Goal: Information Seeking & Learning: Learn about a topic

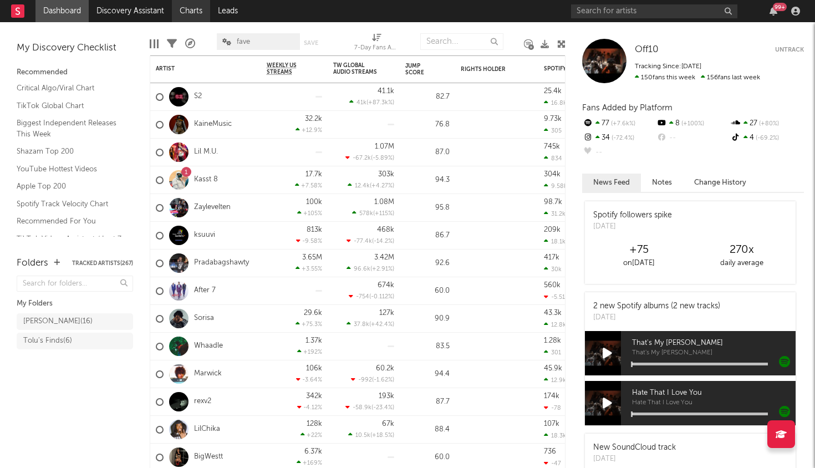
click at [199, 11] on link "Charts" at bounding box center [191, 11] width 38 height 22
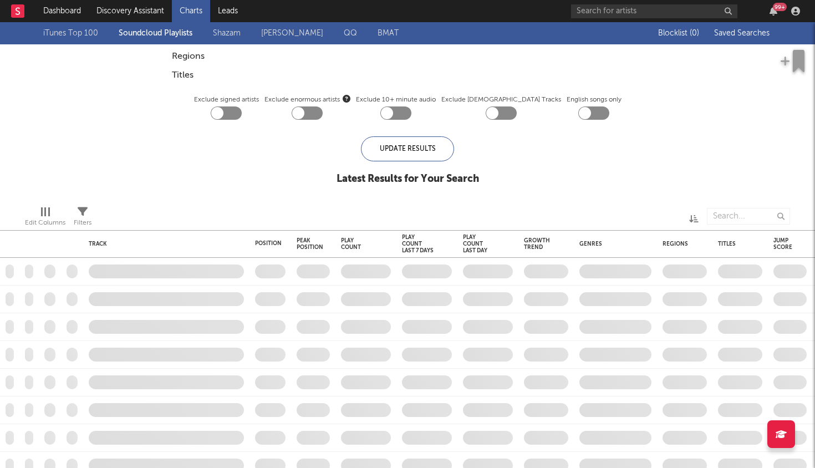
checkbox input "true"
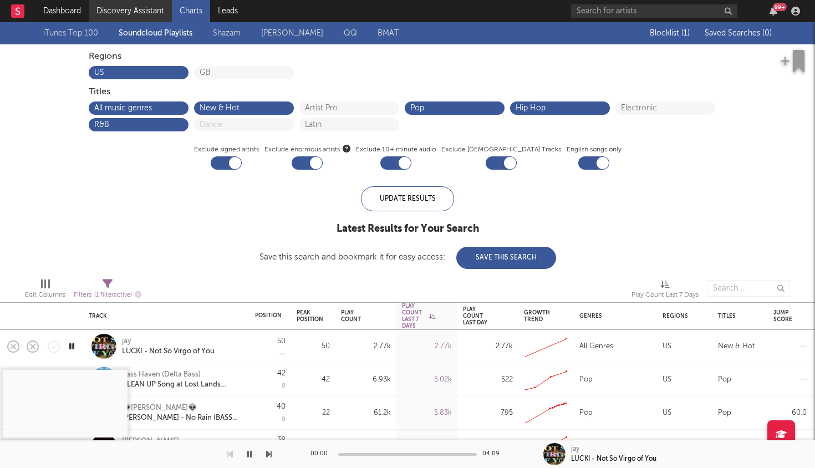
click at [116, 13] on link "Discovery Assistant" at bounding box center [130, 11] width 83 height 22
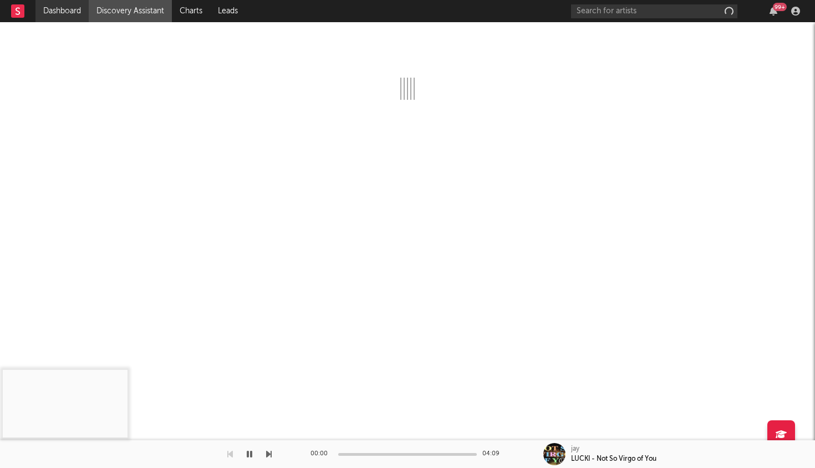
click at [64, 11] on link "Dashboard" at bounding box center [61, 11] width 53 height 22
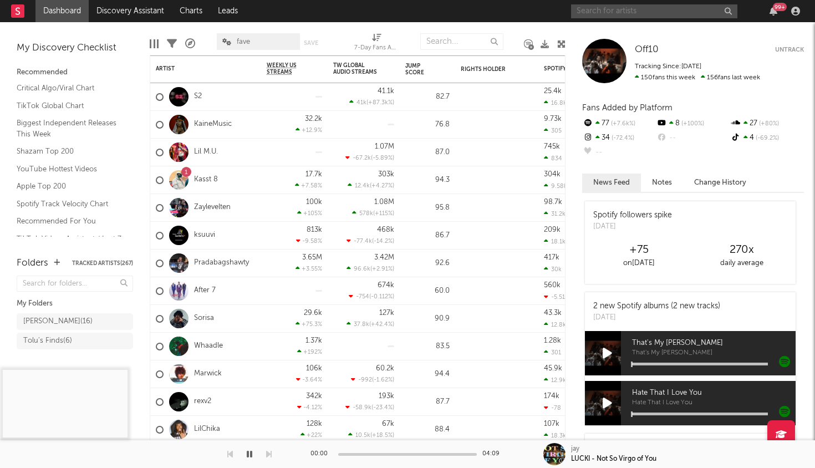
click at [621, 12] on input "text" at bounding box center [654, 11] width 166 height 14
type input "dottz"
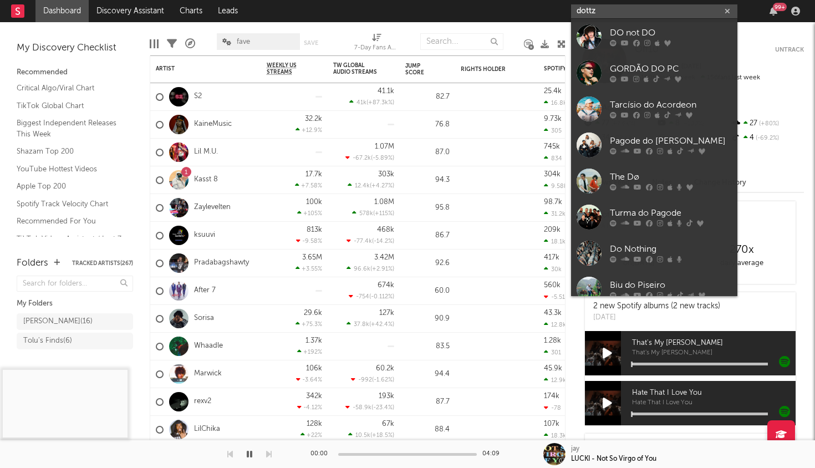
click at [625, 18] on div "dottz 99 +" at bounding box center [687, 11] width 233 height 22
click at [625, 14] on input "dottz" at bounding box center [654, 11] width 166 height 14
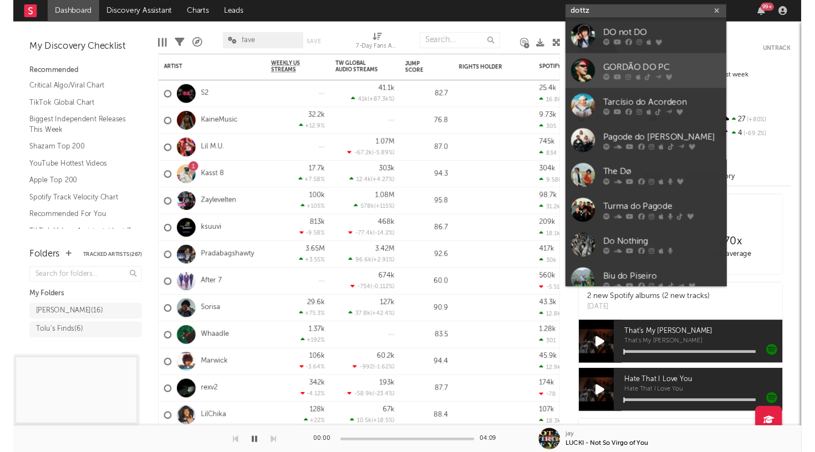
scroll to position [83, 0]
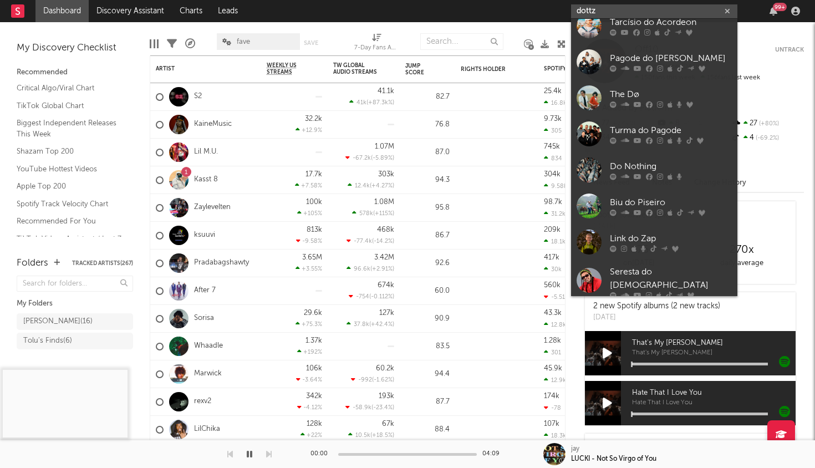
click at [599, 14] on input "dottz" at bounding box center [654, 11] width 166 height 14
click at [596, 10] on input "dottz" at bounding box center [654, 11] width 166 height 14
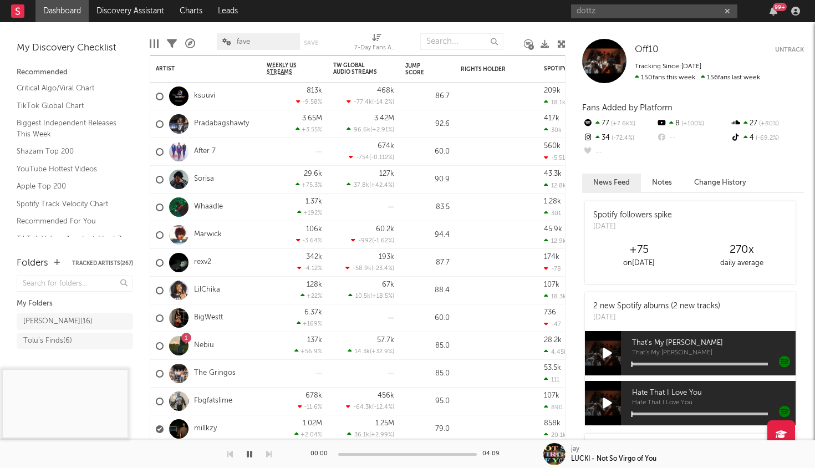
click at [24, 86] on link "Critical Algo/Viral Chart" at bounding box center [69, 88] width 105 height 12
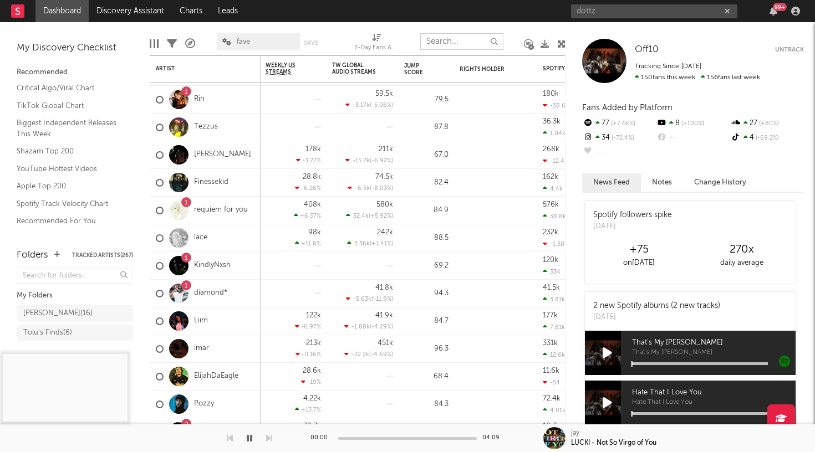
click at [428, 45] on input "text" at bounding box center [461, 41] width 83 height 17
click at [36, 167] on link "YouTube Hottest Videos" at bounding box center [69, 169] width 105 height 12
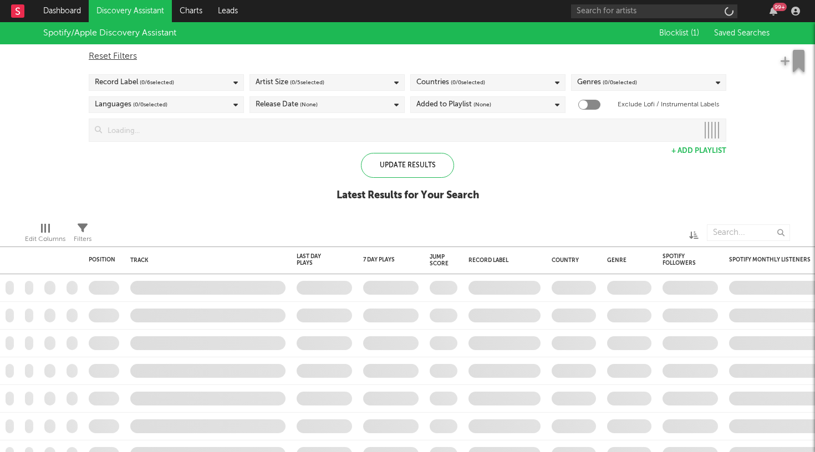
checkbox input "true"
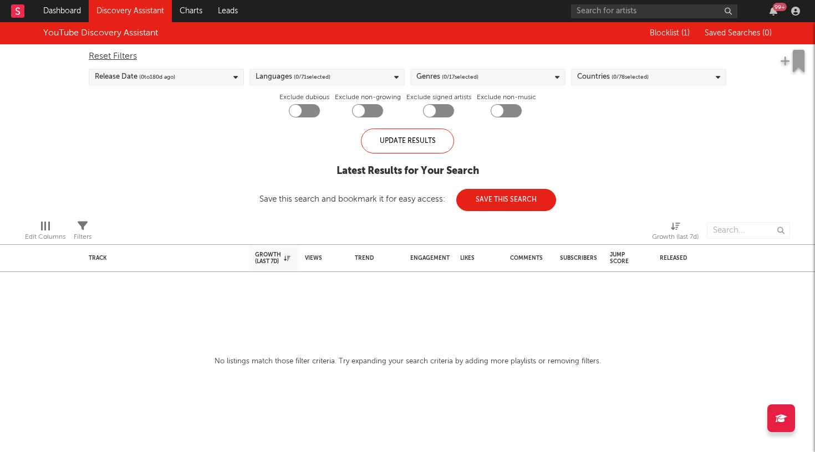
click at [239, 76] on div "Release Date ( 0 to 180 d ago)" at bounding box center [166, 77] width 155 height 17
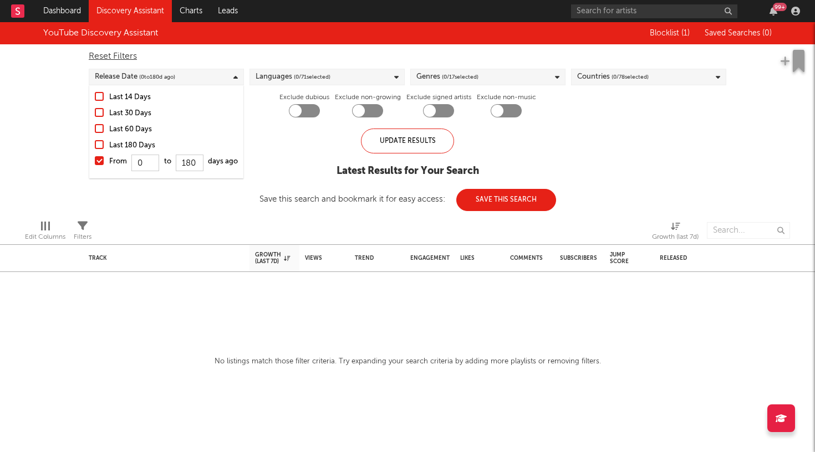
click at [99, 144] on div at bounding box center [99, 144] width 9 height 9
click at [95, 144] on input "Last 180 Days" at bounding box center [95, 145] width 0 height 13
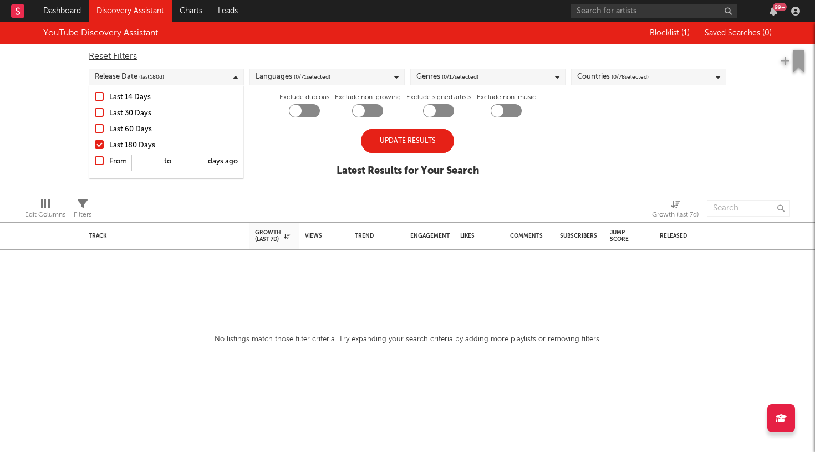
click at [387, 156] on div "Update Results Latest Results for Your Search" at bounding box center [407, 159] width 142 height 60
click at [382, 144] on div "Update Results" at bounding box center [407, 141] width 93 height 25
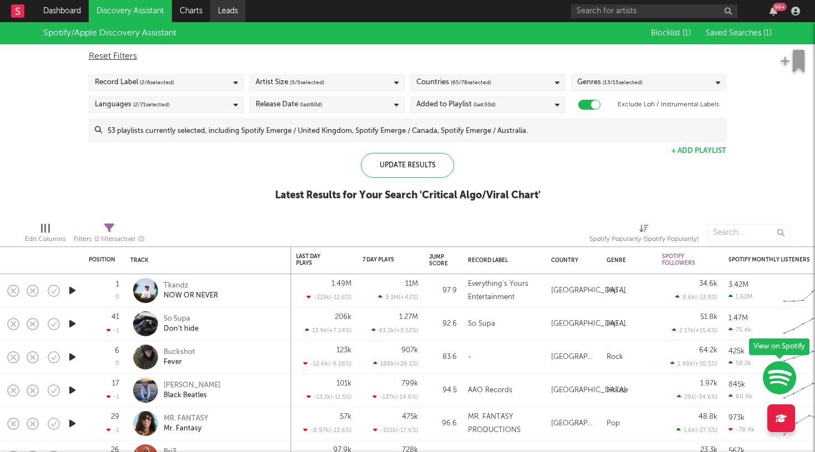
click at [236, 13] on link "Leads" at bounding box center [227, 11] width 35 height 22
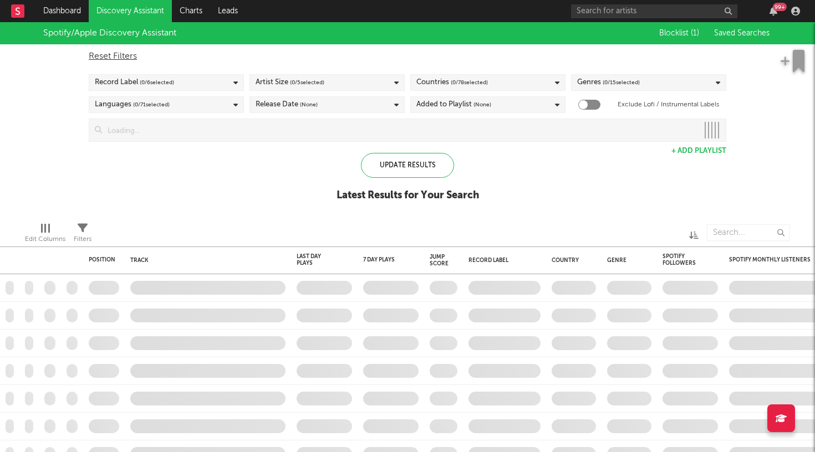
checkbox input "true"
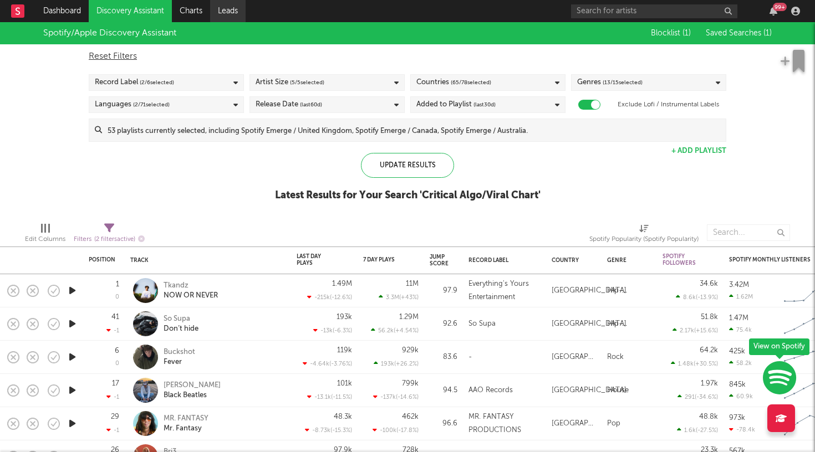
click at [225, 14] on link "Leads" at bounding box center [227, 11] width 35 height 22
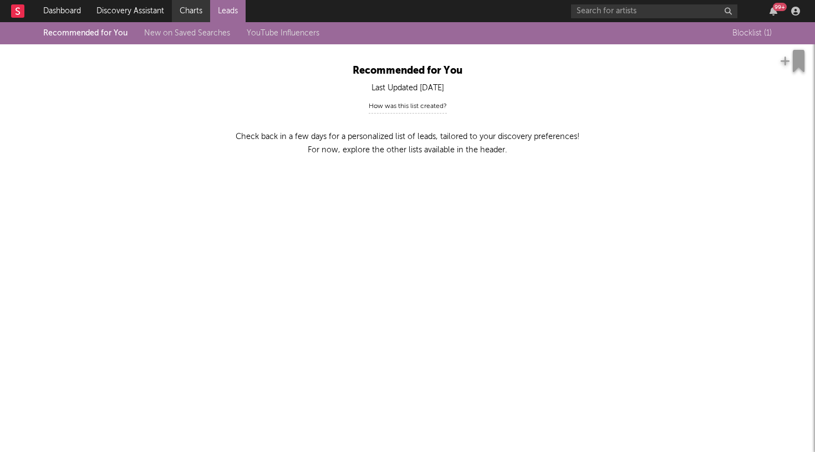
click at [195, 11] on link "Charts" at bounding box center [191, 11] width 38 height 22
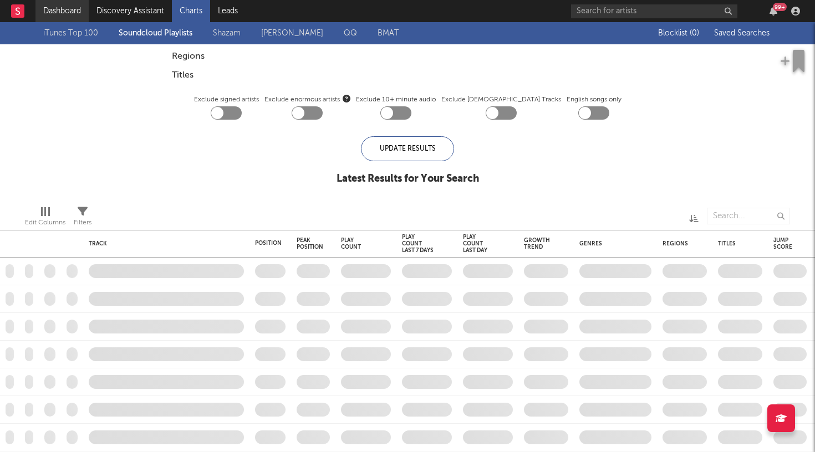
click at [60, 13] on link "Dashboard" at bounding box center [61, 11] width 53 height 22
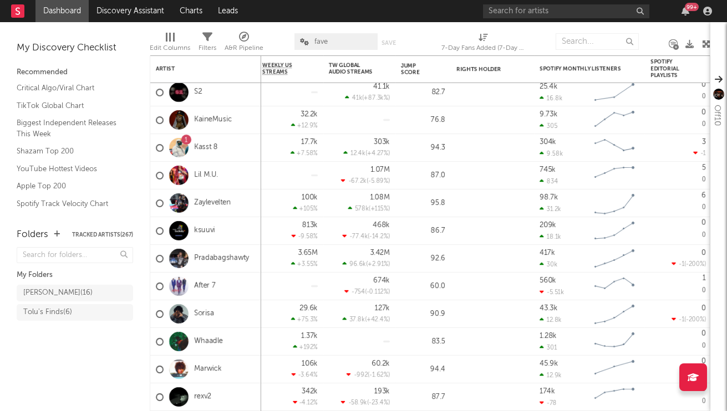
click at [64, 360] on div "Folders Tracked Artists ( 267 ) My Folders emilio ( 16 ) Tolu's Finds ( 6 )" at bounding box center [75, 314] width 150 height 195
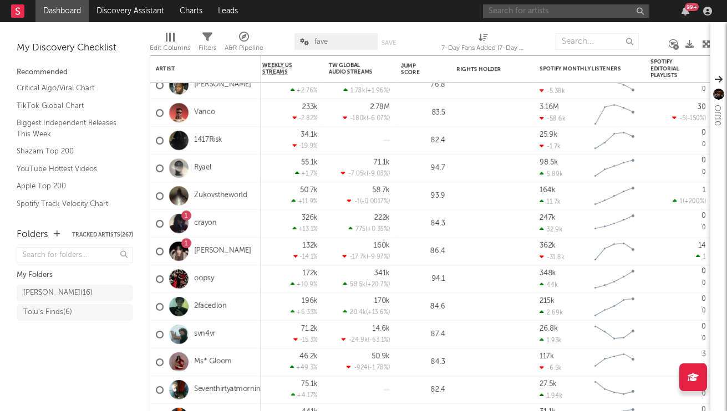
click at [525, 6] on input "text" at bounding box center [566, 11] width 166 height 14
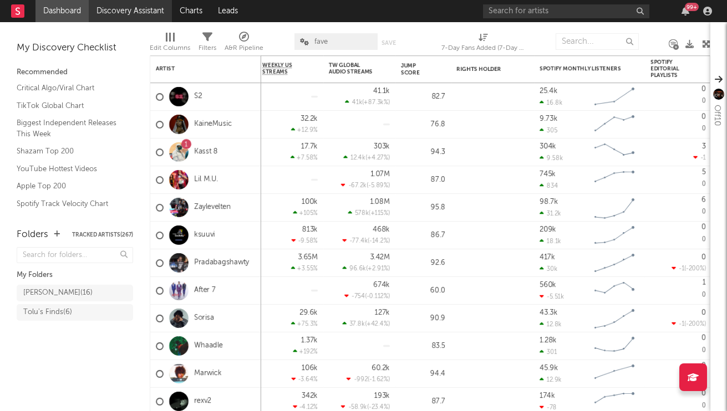
click at [135, 14] on link "Discovery Assistant" at bounding box center [130, 11] width 83 height 22
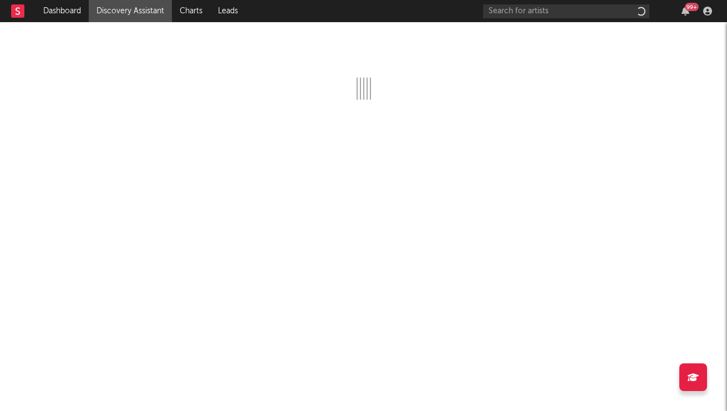
click at [13, 14] on rect at bounding box center [17, 10] width 13 height 13
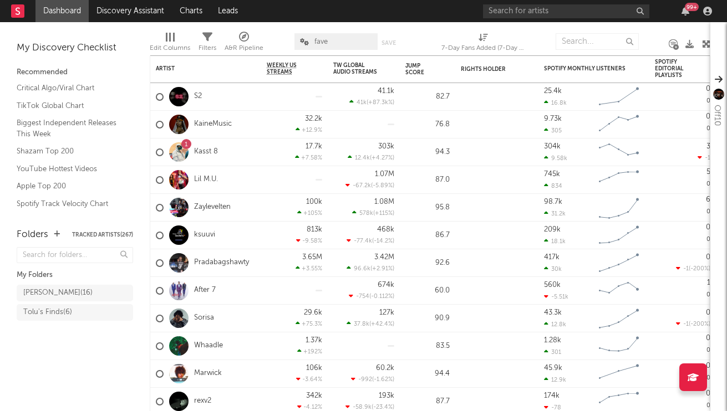
scroll to position [1, 0]
click at [560, 22] on div "99 +" at bounding box center [599, 11] width 233 height 22
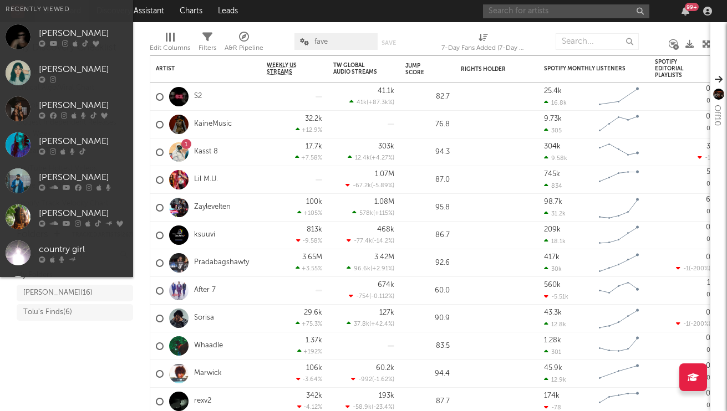
click at [560, 14] on input "text" at bounding box center [566, 11] width 166 height 14
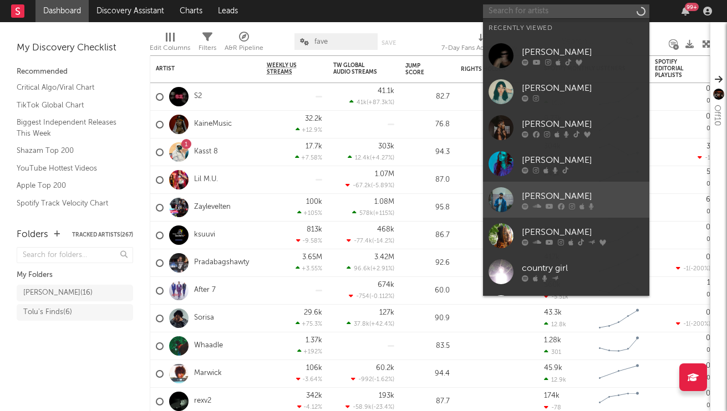
scroll to position [0, 0]
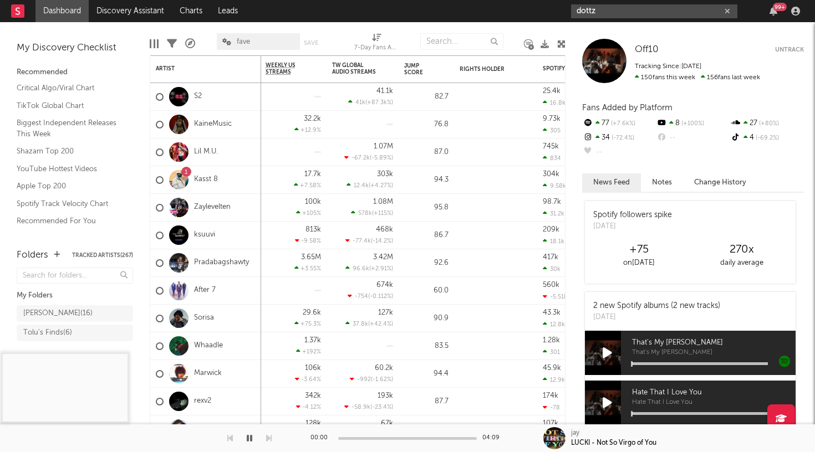
click at [588, 13] on input "dottz" at bounding box center [654, 11] width 166 height 14
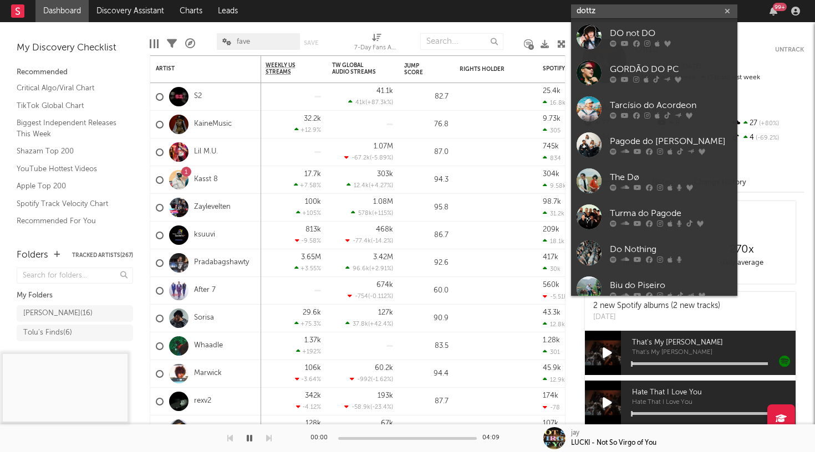
click at [588, 13] on input "dottz" at bounding box center [654, 11] width 166 height 14
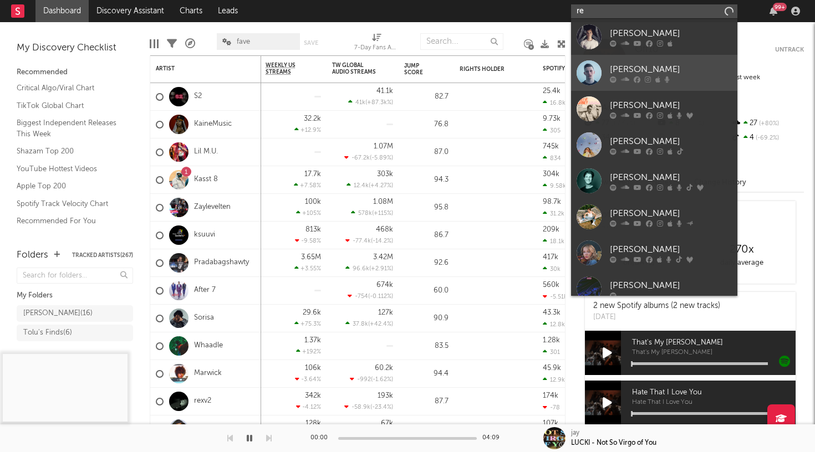
type input "r"
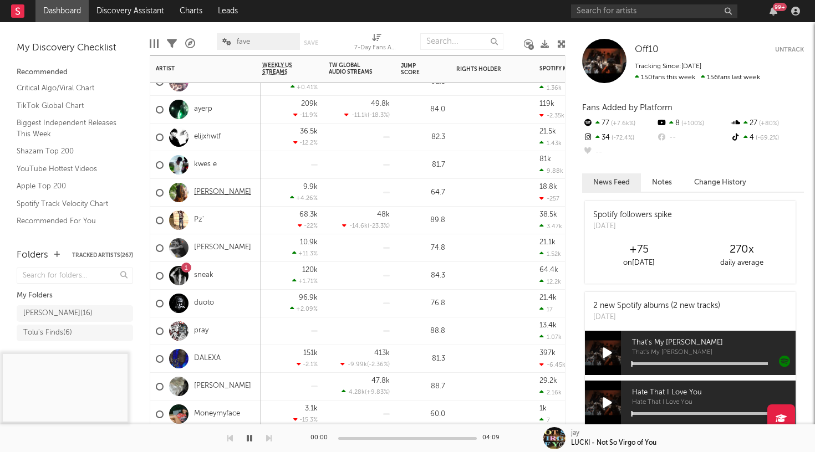
click at [215, 191] on link "[PERSON_NAME]" at bounding box center [222, 192] width 57 height 9
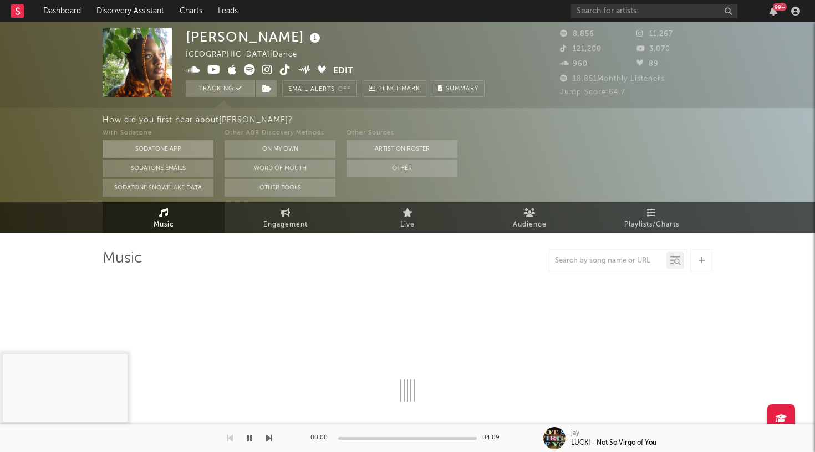
select select "1w"
